Goal: Find specific page/section: Find specific page/section

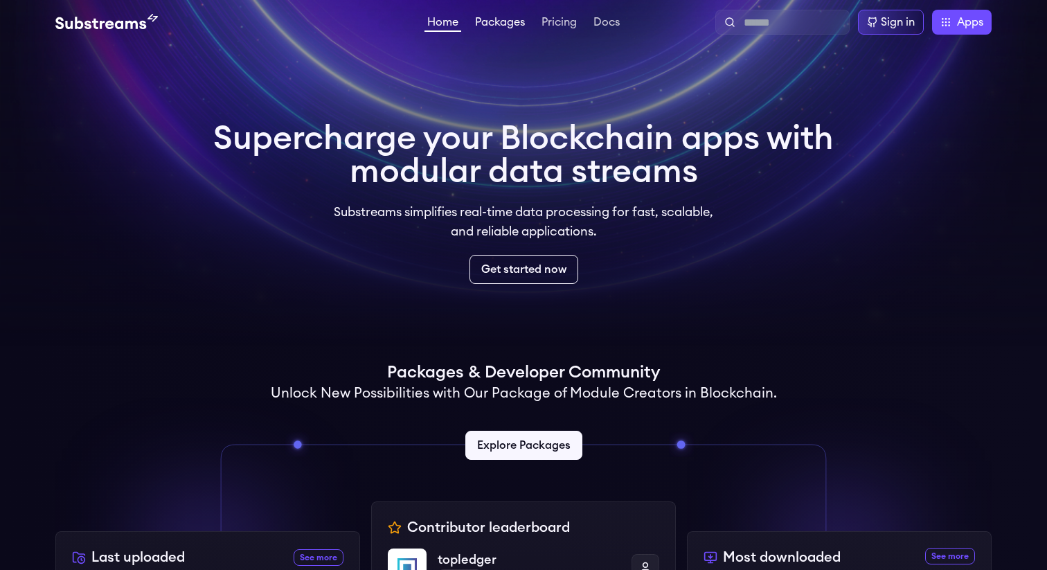
click at [524, 21] on link "Packages" at bounding box center [499, 24] width 55 height 14
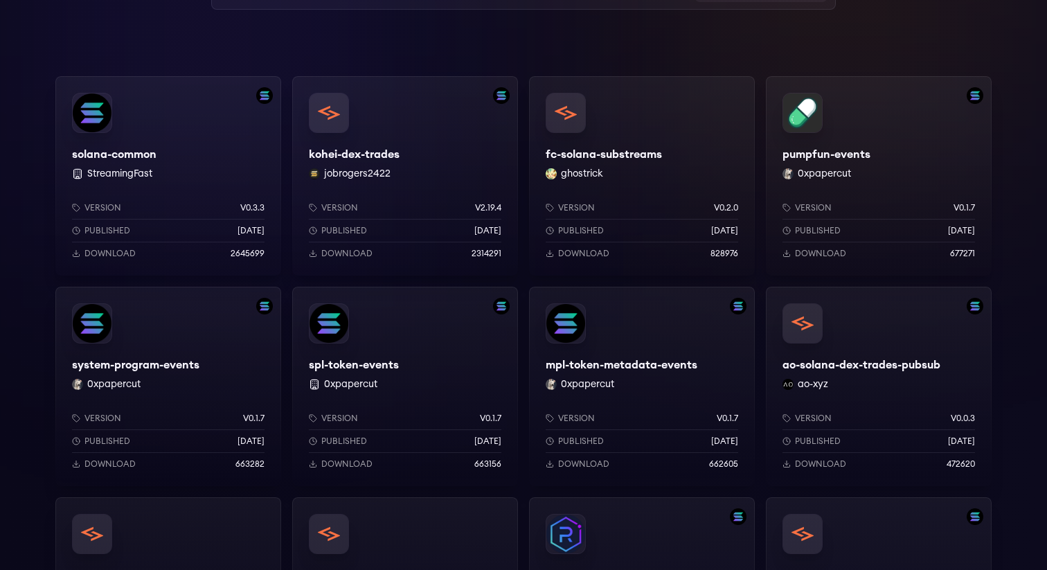
scroll to position [184, 0]
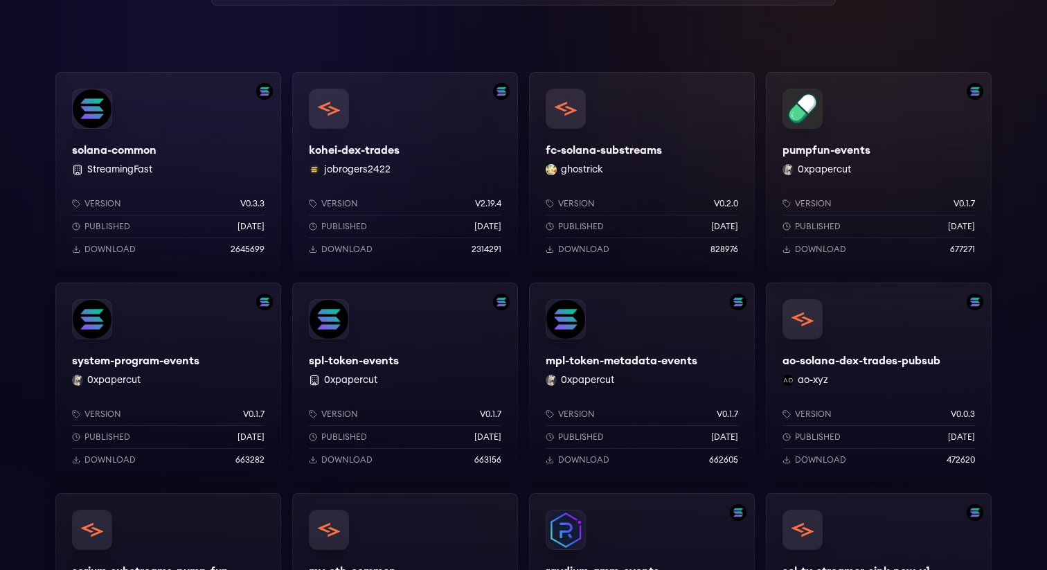
click at [177, 206] on div "Version v0.3.3" at bounding box center [168, 203] width 193 height 11
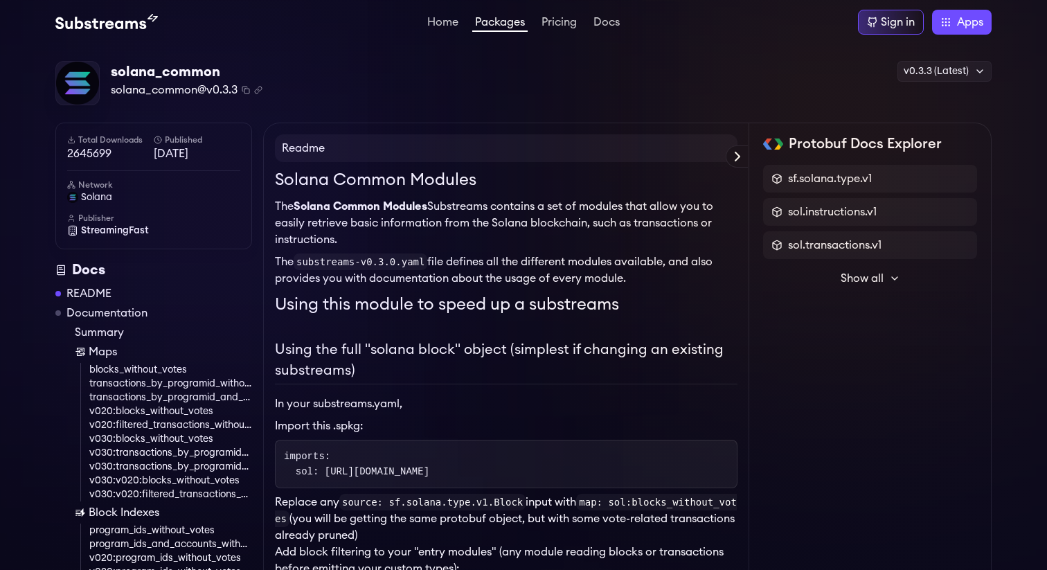
click at [96, 150] on span "2645699" at bounding box center [110, 153] width 87 height 17
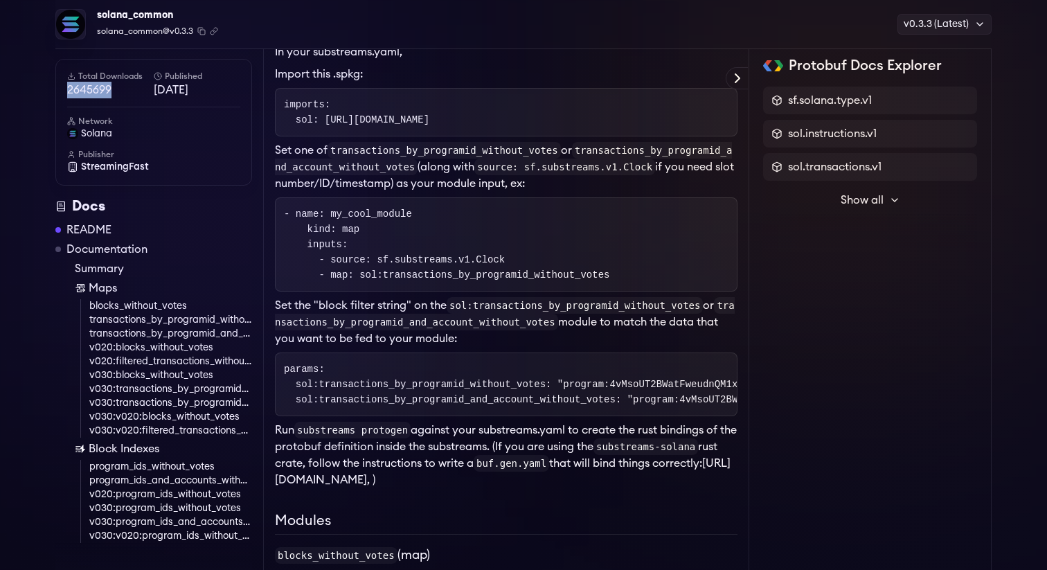
scroll to position [860, 0]
